Goal: Task Accomplishment & Management: Complete application form

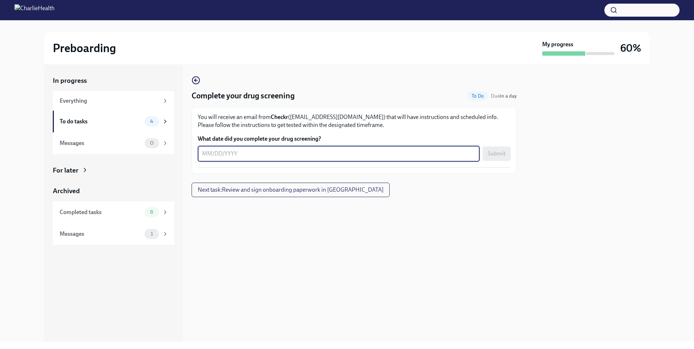
click at [298, 151] on textarea "What date did you complete your drug screening?" at bounding box center [338, 153] width 273 height 9
type textarea "09152025"
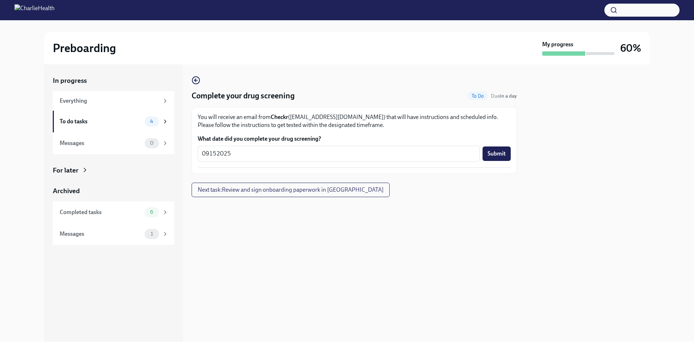
click at [503, 146] on div "09152025 x ​ Submit" at bounding box center [354, 154] width 313 height 16
click at [500, 152] on span "Submit" at bounding box center [496, 153] width 18 height 7
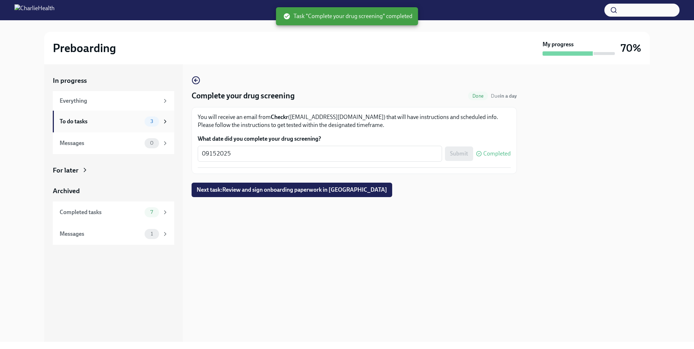
click at [143, 124] on div "To do tasks 3" at bounding box center [114, 121] width 109 height 10
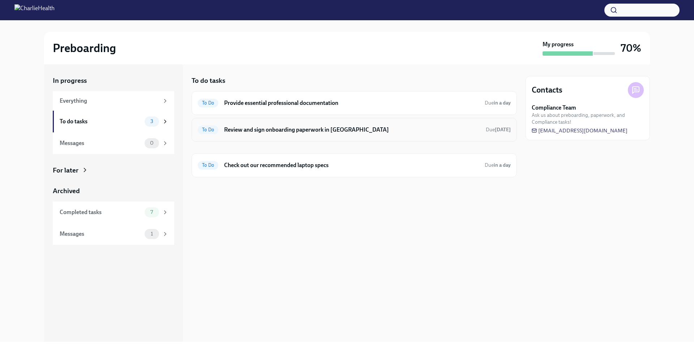
click at [250, 131] on h6 "Review and sign onboarding paperwork in [GEOGRAPHIC_DATA]" at bounding box center [352, 130] width 256 height 8
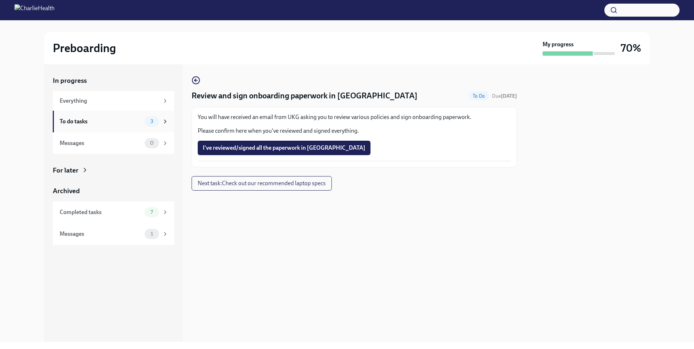
click at [148, 121] on span "3" at bounding box center [152, 120] width 12 height 5
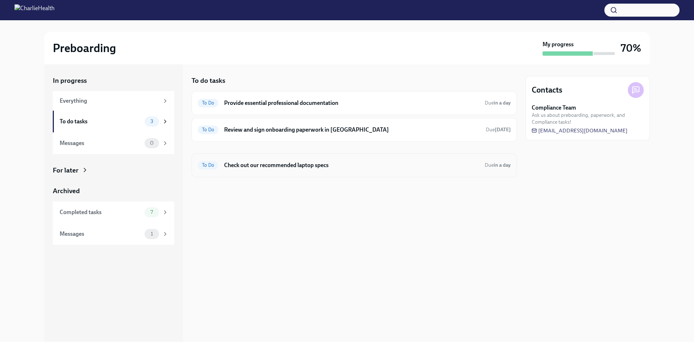
click at [264, 165] on h6 "Check out our recommended laptop specs" at bounding box center [351, 165] width 255 height 8
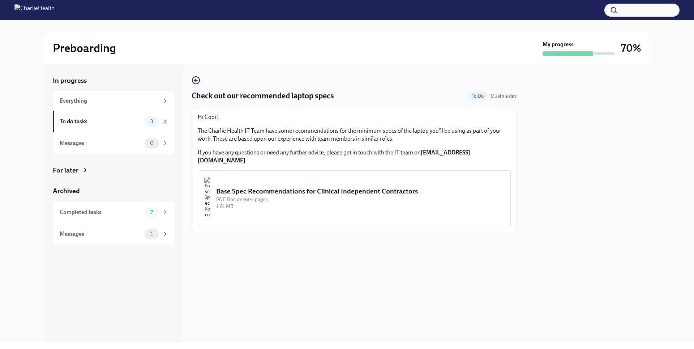
click at [257, 196] on div "PDF Document • 1 pages" at bounding box center [360, 199] width 288 height 7
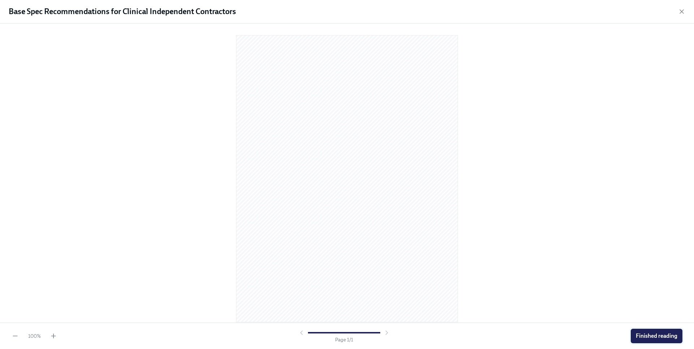
click at [642, 338] on span "Finished reading" at bounding box center [656, 335] width 42 height 7
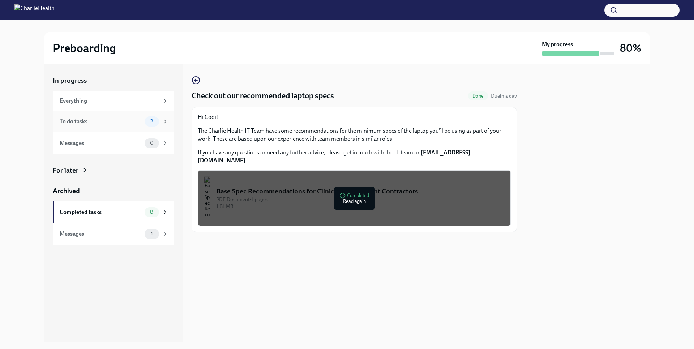
click at [158, 121] on div "2" at bounding box center [152, 121] width 14 height 10
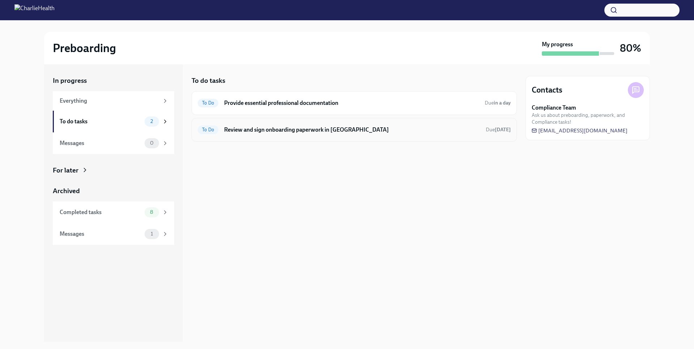
click at [252, 126] on h6 "Review and sign onboarding paperwork in [GEOGRAPHIC_DATA]" at bounding box center [352, 130] width 256 height 8
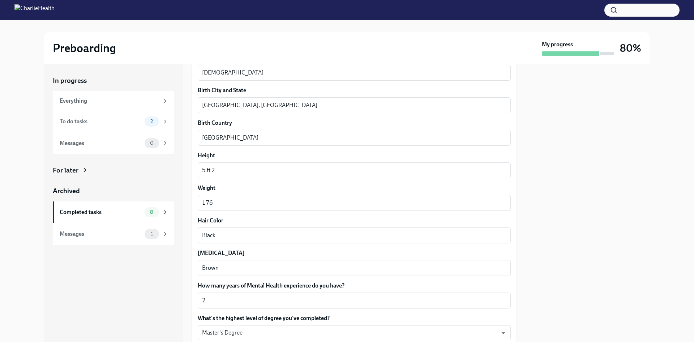
scroll to position [593, 0]
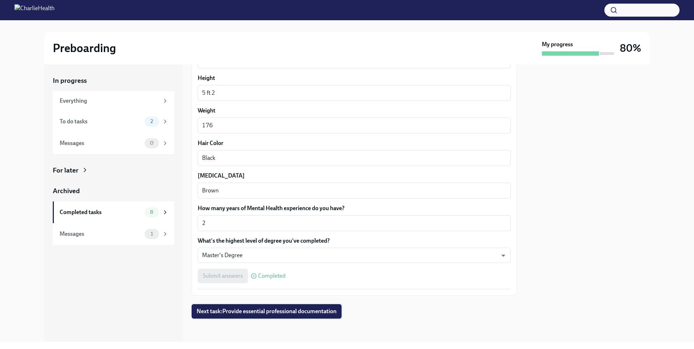
click at [307, 307] on button "Next task : Provide essential professional documentation" at bounding box center [266, 311] width 150 height 14
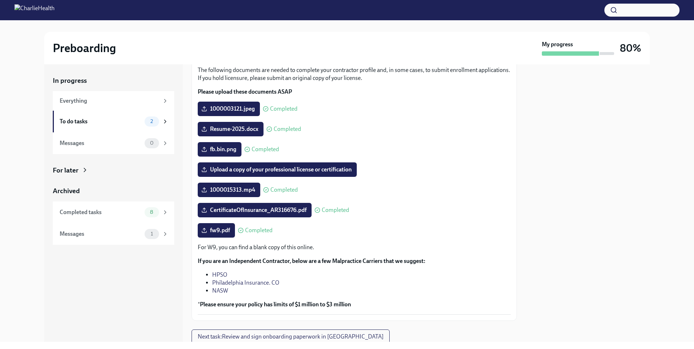
scroll to position [72, 0]
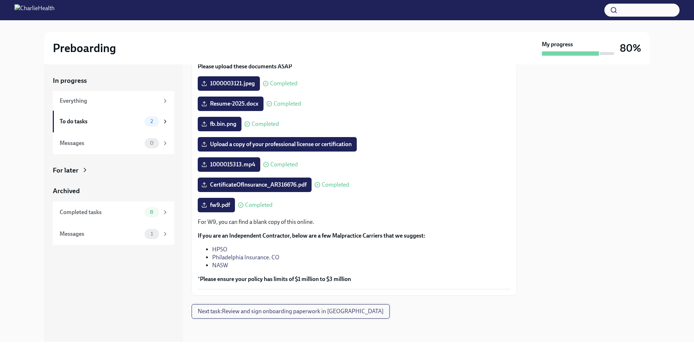
click at [333, 309] on span "Next task : Review and sign onboarding paperwork in [GEOGRAPHIC_DATA]" at bounding box center [291, 310] width 186 height 7
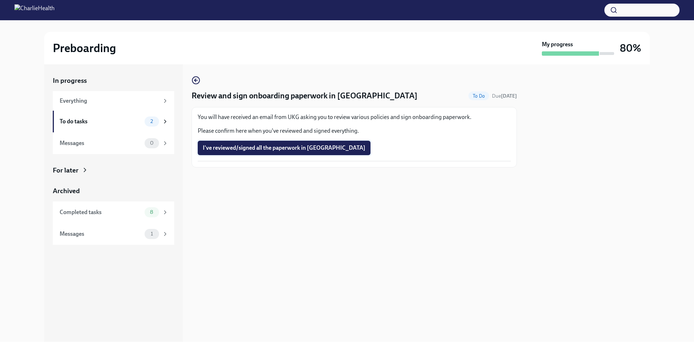
click at [254, 148] on span "I've reviewed/signed all the paperwork in [GEOGRAPHIC_DATA]" at bounding box center [284, 147] width 163 height 7
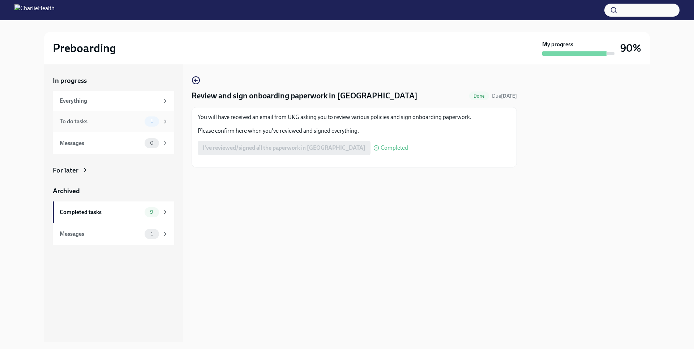
click at [145, 119] on div "1" at bounding box center [152, 121] width 14 height 10
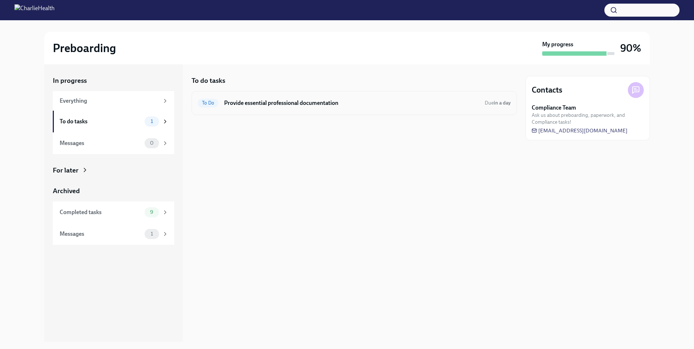
click at [324, 103] on h6 "Provide essential professional documentation" at bounding box center [351, 103] width 255 height 8
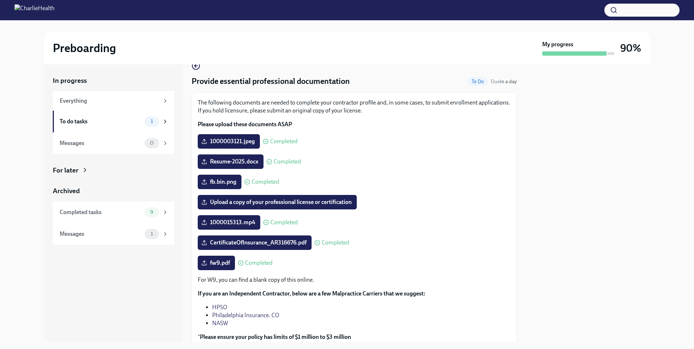
scroll to position [15, 0]
click at [318, 198] on label "Upload a copy of your professional license or certification" at bounding box center [277, 201] width 159 height 14
click at [0, 0] on input "Upload a copy of your professional license or certification" at bounding box center [0, 0] width 0 height 0
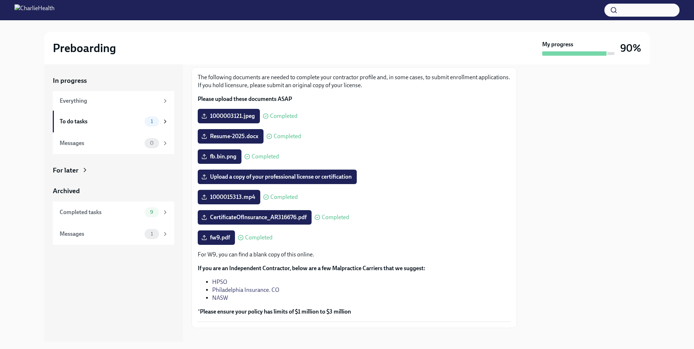
scroll to position [49, 0]
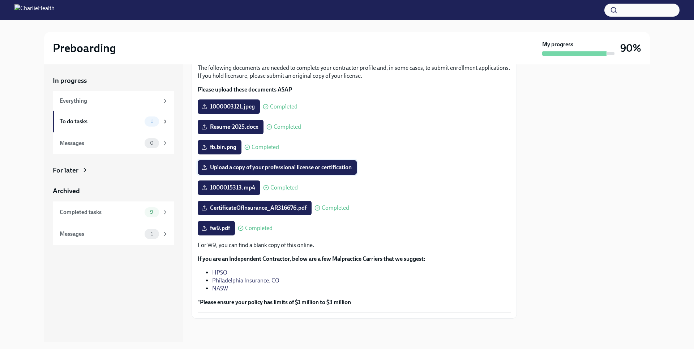
click at [331, 164] on span "Upload a copy of your professional license or certification" at bounding box center [277, 167] width 149 height 7
click at [0, 0] on input "Upload a copy of your professional license or certification" at bounding box center [0, 0] width 0 height 0
click at [158, 238] on div "1" at bounding box center [157, 234] width 24 height 10
